Goal: Information Seeking & Learning: Learn about a topic

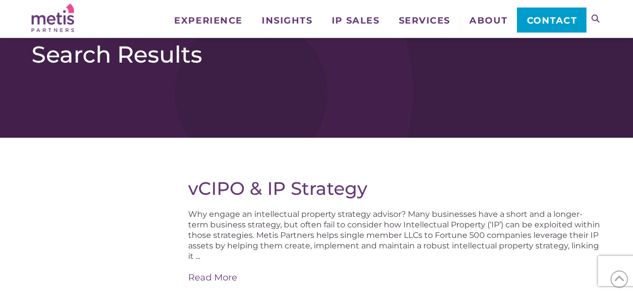
scroll to position [1106, 0]
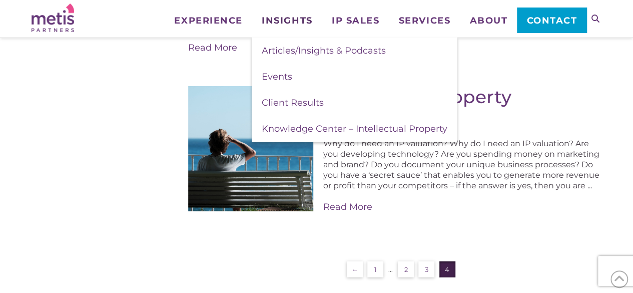
click at [303, 24] on span "Insights" at bounding box center [287, 20] width 51 height 9
click at [297, 102] on span "Client Results" at bounding box center [293, 102] width 62 height 11
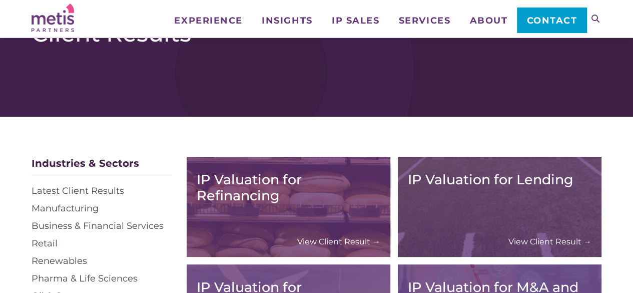
scroll to position [125, 0]
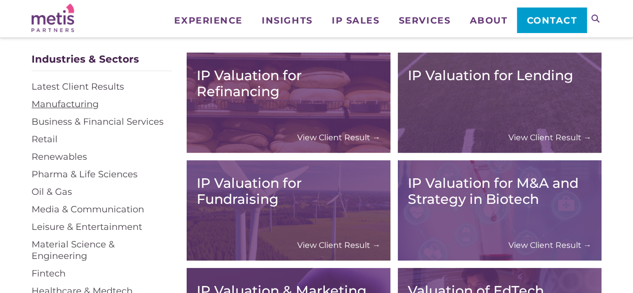
click at [67, 106] on link "Manufacturing" at bounding box center [65, 104] width 67 height 11
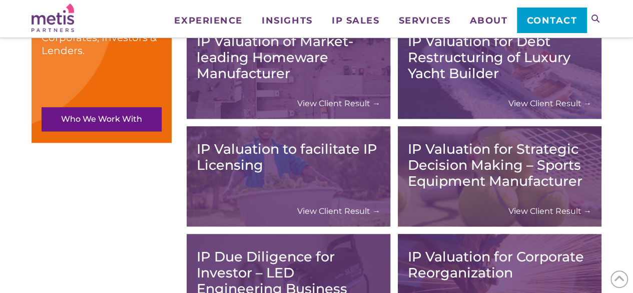
scroll to position [549, 0]
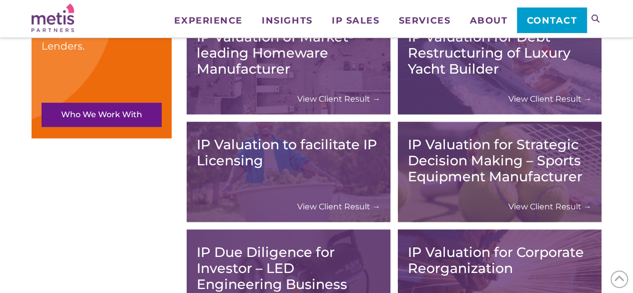
click at [556, 206] on link "View Client Result →" at bounding box center [549, 206] width 83 height 11
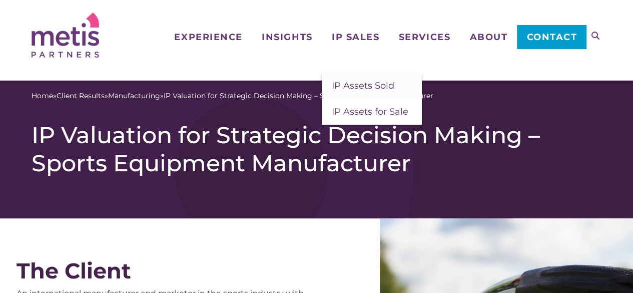
click at [354, 88] on span "IP Assets Sold" at bounding box center [363, 85] width 63 height 11
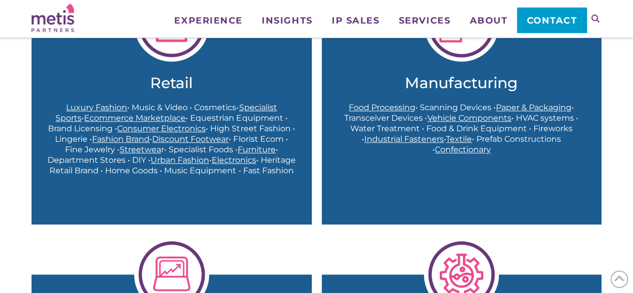
scroll to position [382, 0]
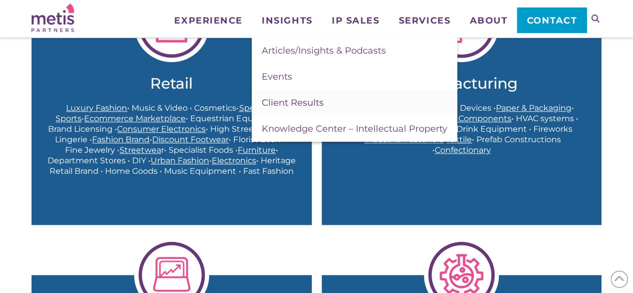
click at [269, 102] on span "Client Results" at bounding box center [293, 102] width 62 height 11
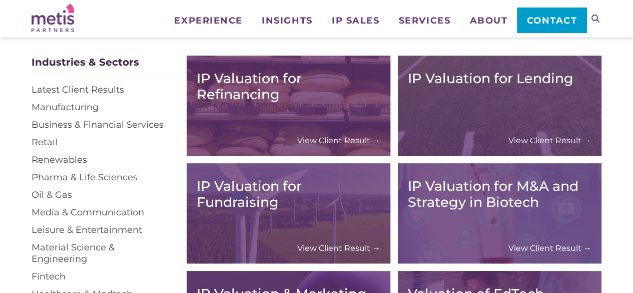
scroll to position [123, 0]
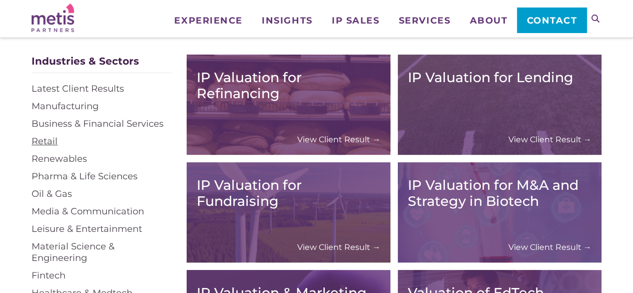
click at [43, 138] on link "Retail" at bounding box center [45, 141] width 26 height 11
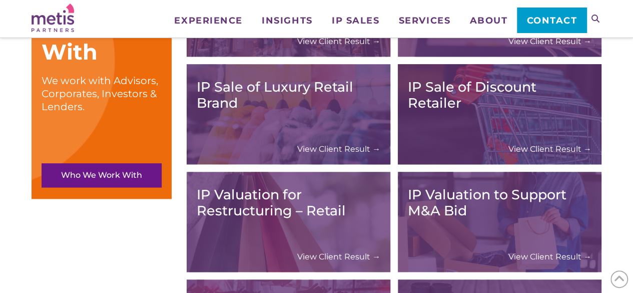
scroll to position [490, 0]
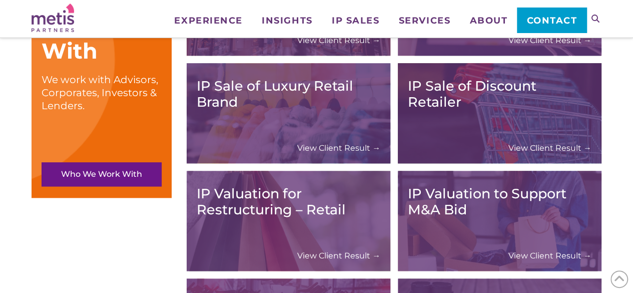
click at [345, 146] on link "View Client Result →" at bounding box center [338, 148] width 83 height 11
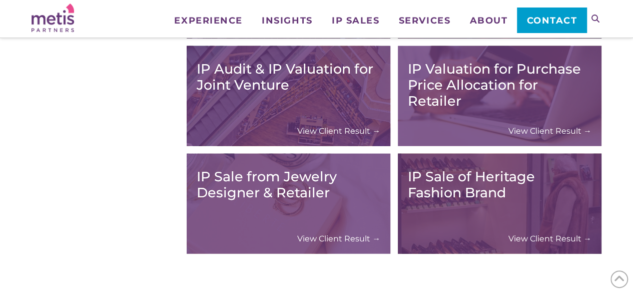
scroll to position [1045, 0]
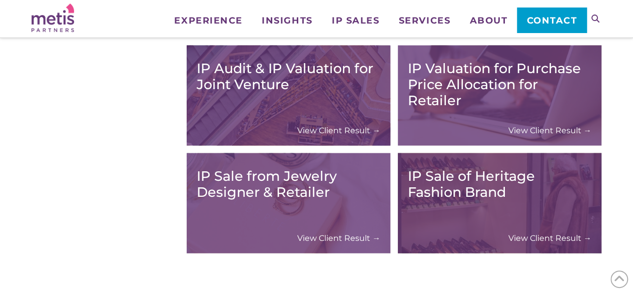
click at [561, 238] on link "View Client Result →" at bounding box center [549, 238] width 83 height 11
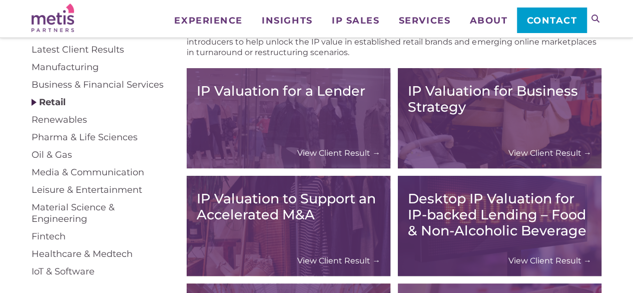
scroll to position [163, 0]
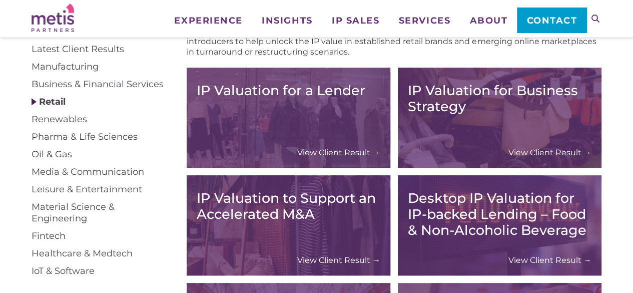
click at [318, 152] on link "View Client Result →" at bounding box center [338, 152] width 83 height 11
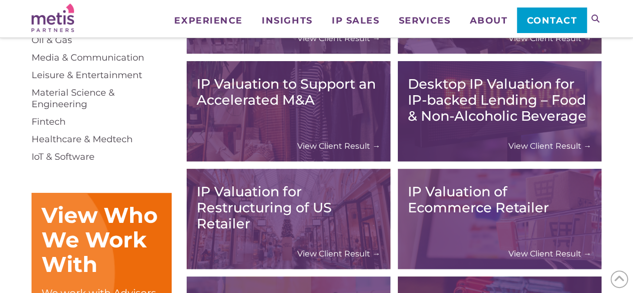
scroll to position [279, 0]
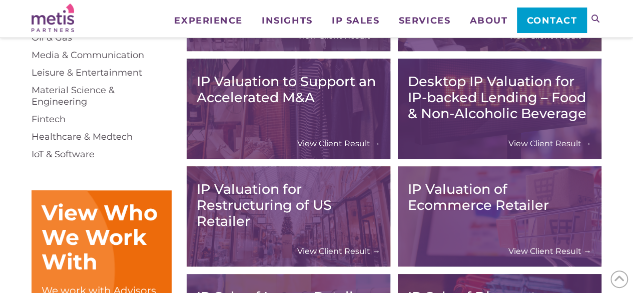
click at [328, 250] on link "View Client Result →" at bounding box center [338, 251] width 83 height 11
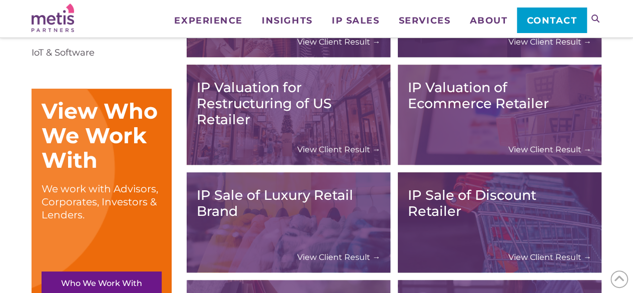
scroll to position [381, 0]
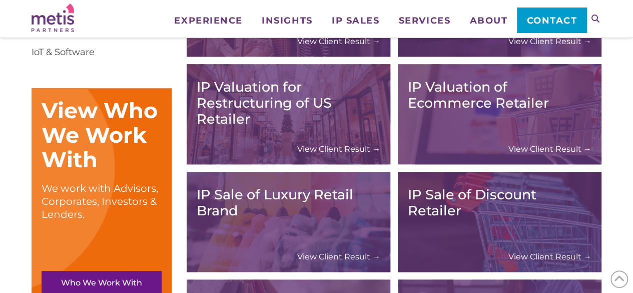
click at [567, 146] on link "View Client Result →" at bounding box center [549, 149] width 83 height 11
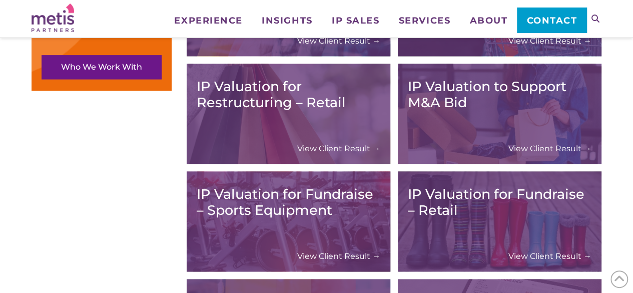
scroll to position [602, 0]
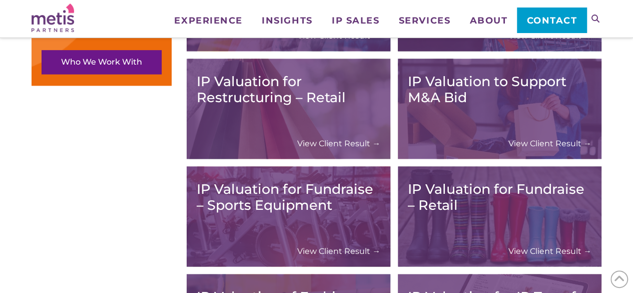
click at [336, 143] on link "View Client Result →" at bounding box center [338, 143] width 83 height 11
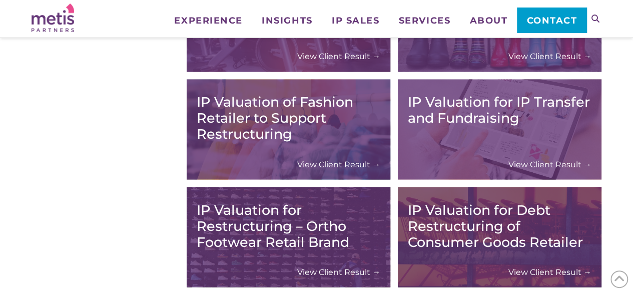
scroll to position [799, 0]
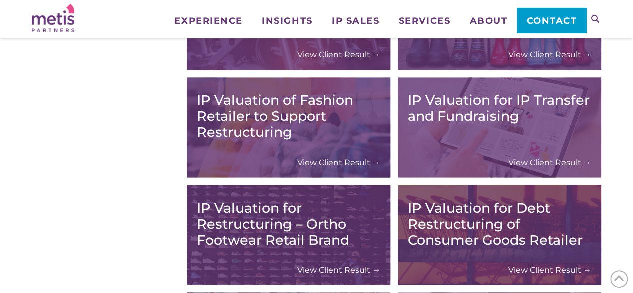
click at [343, 162] on link "View Client Result →" at bounding box center [338, 162] width 83 height 11
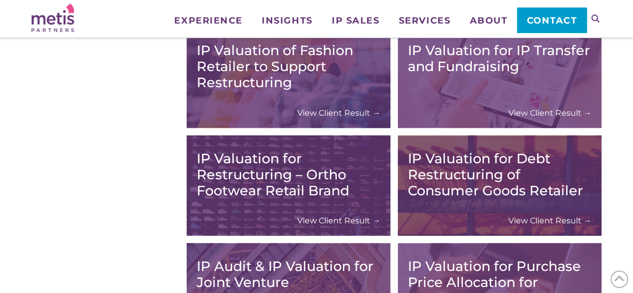
scroll to position [849, 0]
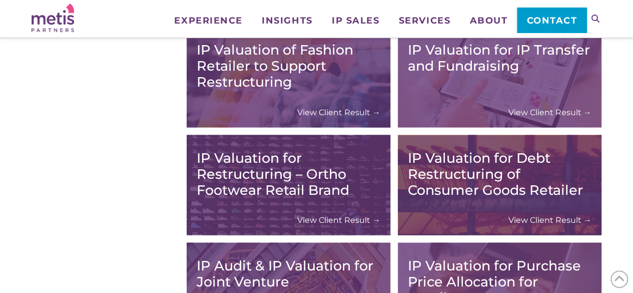
click at [555, 219] on link "View Client Result →" at bounding box center [549, 219] width 83 height 11
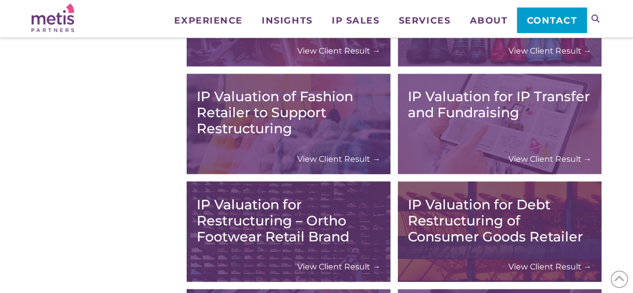
scroll to position [801, 0]
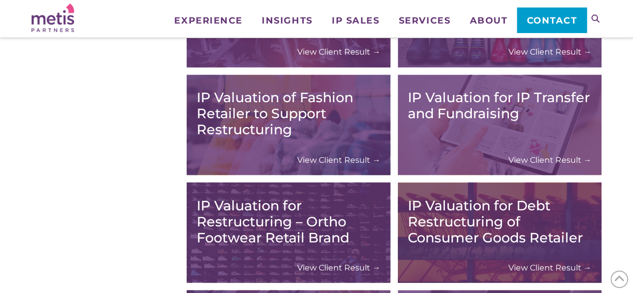
click at [333, 157] on link "View Client Result →" at bounding box center [338, 159] width 83 height 11
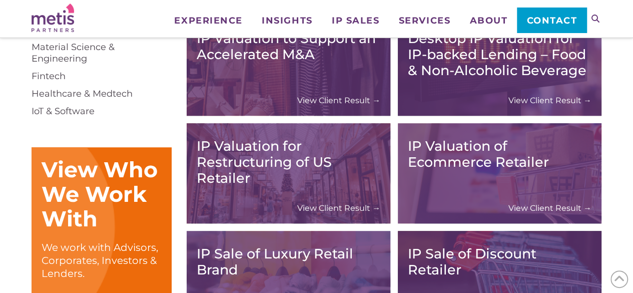
scroll to position [322, 0]
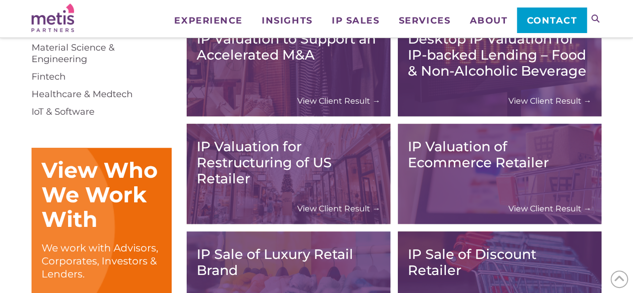
click at [336, 207] on link "View Client Result →" at bounding box center [338, 208] width 83 height 11
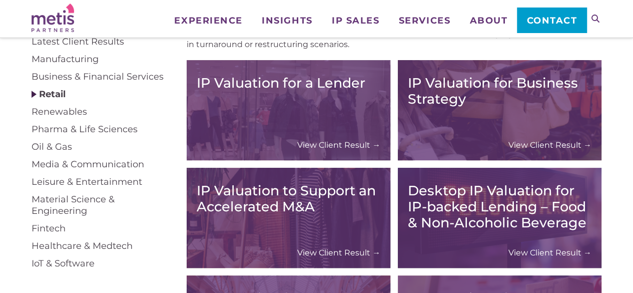
scroll to position [172, 0]
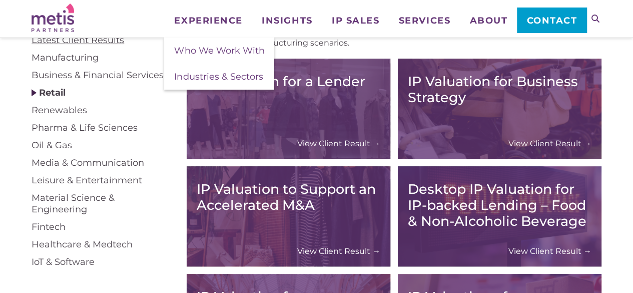
click at [113, 44] on link "Latest Client Results" at bounding box center [78, 40] width 93 height 11
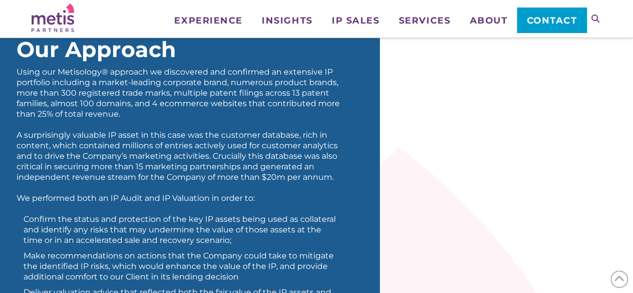
scroll to position [501, 0]
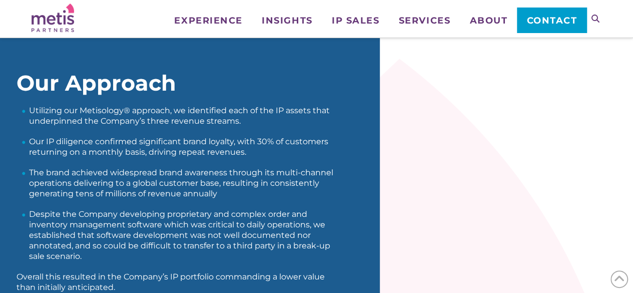
scroll to position [493, 0]
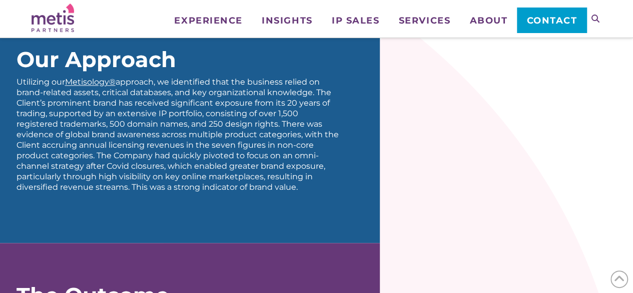
scroll to position [483, 0]
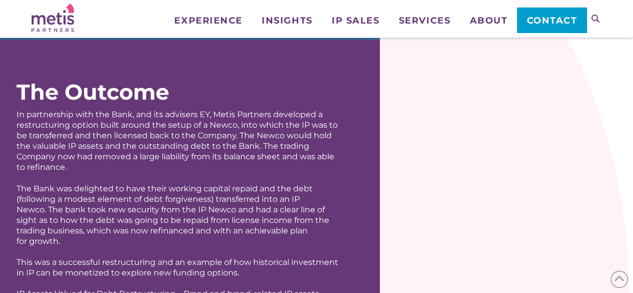
scroll to position [765, 0]
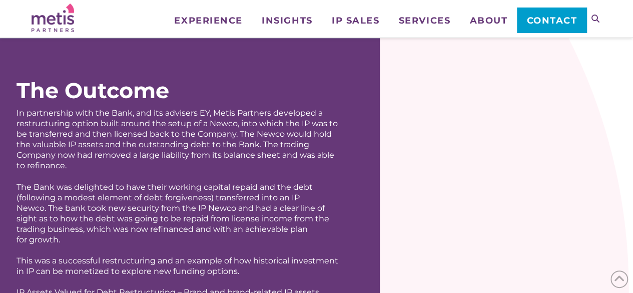
click at [108, 145] on p "In partnership with the Bank, and its advisers EY, Metis Partners developed a r…" at bounding box center [179, 139] width 324 height 63
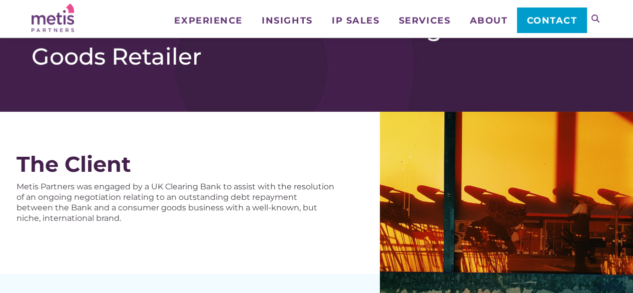
scroll to position [0, 0]
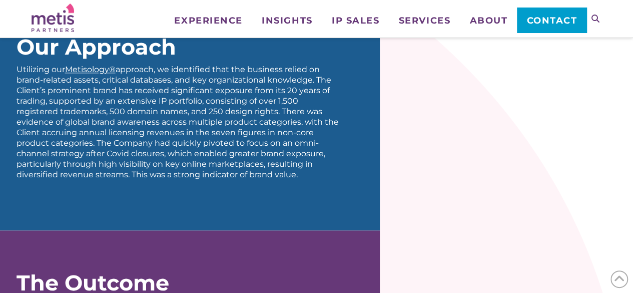
scroll to position [499, 0]
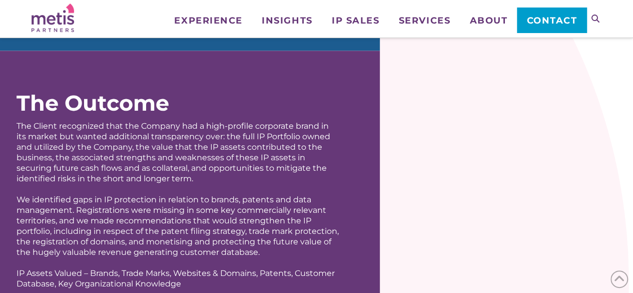
scroll to position [827, 0]
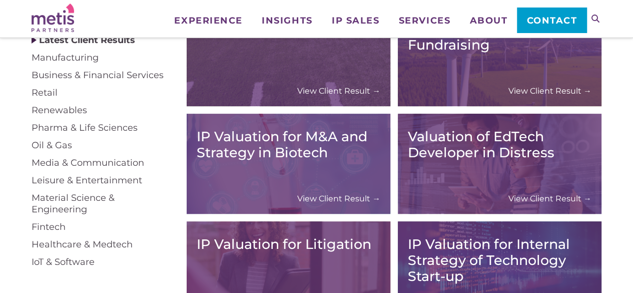
scroll to position [171, 0]
click at [43, 97] on link "Retail" at bounding box center [45, 93] width 26 height 11
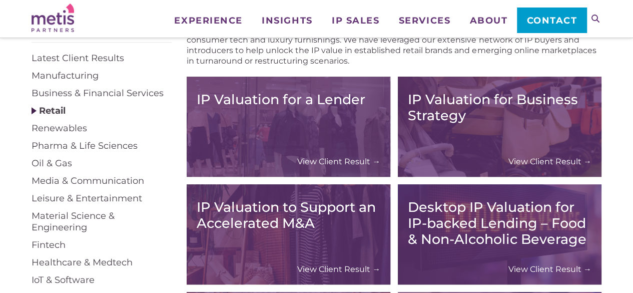
scroll to position [153, 0]
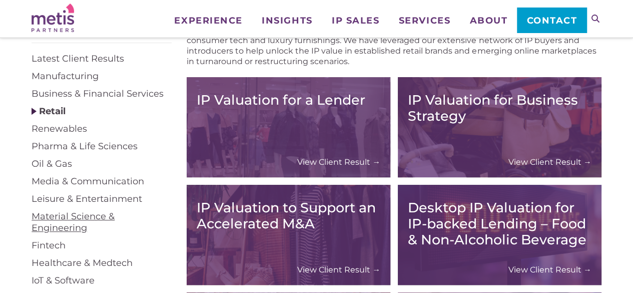
click at [62, 219] on link "Material Science & Engineering" at bounding box center [73, 222] width 83 height 23
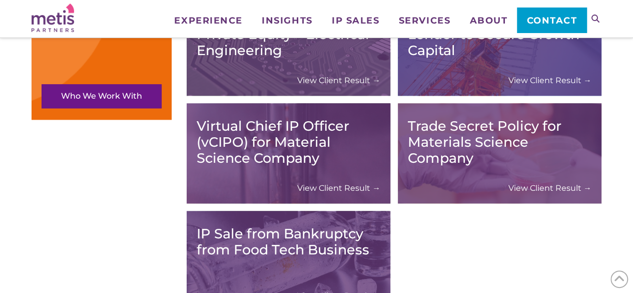
scroll to position [569, 0]
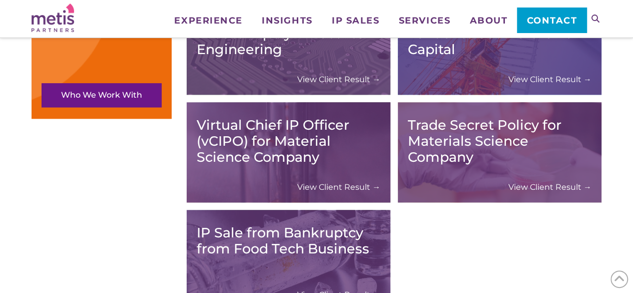
click at [538, 187] on link "View Client Result →" at bounding box center [549, 187] width 83 height 11
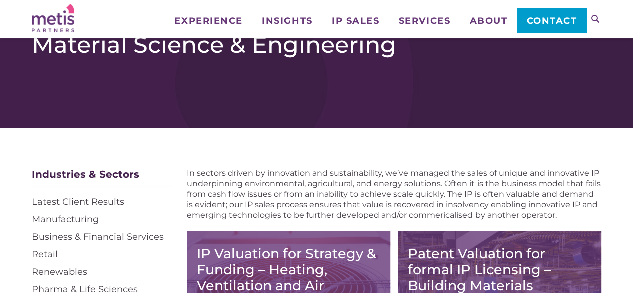
scroll to position [0, 0]
